Goal: Check status: Check status

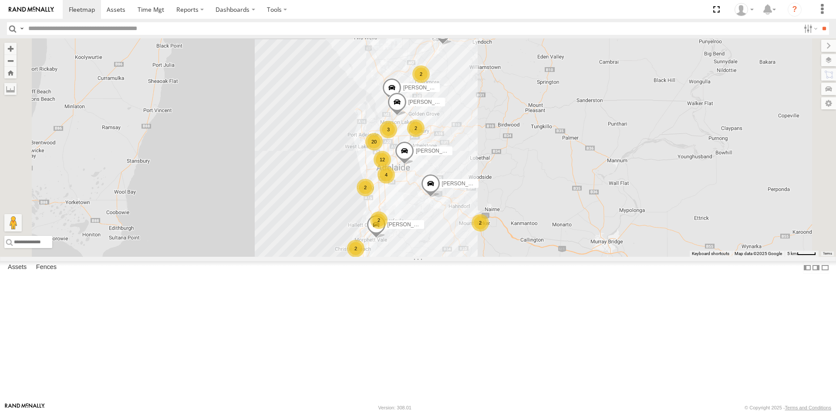
click at [0, 0] on div "S254CLT - [PERSON_NAME]" at bounding box center [0, 0] width 0 height 0
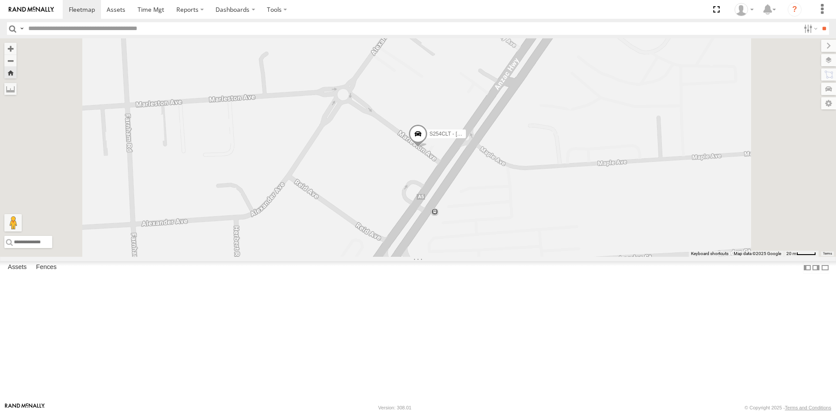
click at [428, 147] on span at bounding box center [417, 136] width 19 height 24
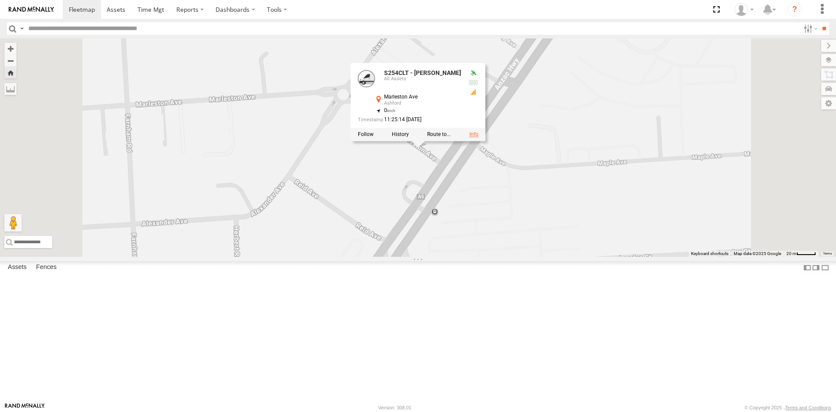
click at [479, 137] on link at bounding box center [473, 134] width 9 height 6
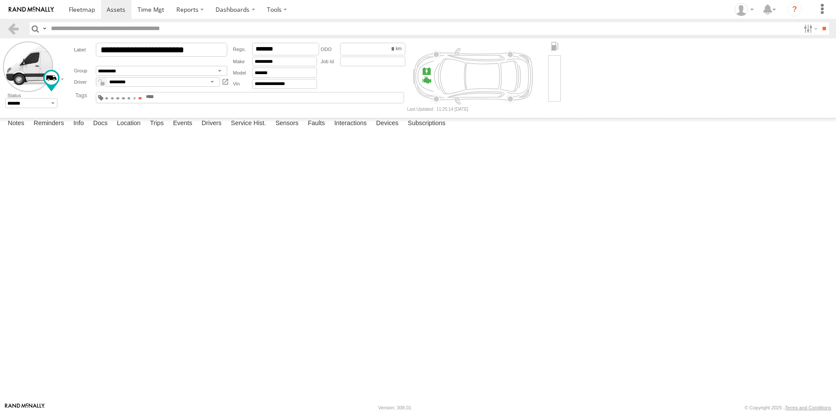
click at [142, 97] on span at bounding box center [139, 98] width 3 height 2
